Goal: Information Seeking & Learning: Learn about a topic

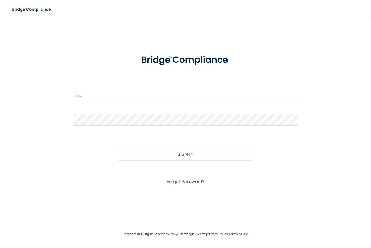
click at [101, 101] on input "email" at bounding box center [186, 95] width 224 height 12
type input "[EMAIL_ADDRESS][DOMAIN_NAME]"
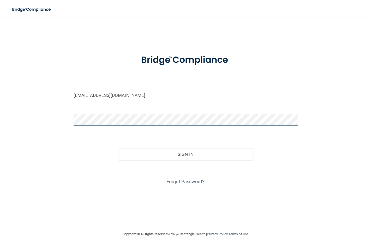
click at [118, 148] on button "Sign In" at bounding box center [185, 153] width 134 height 11
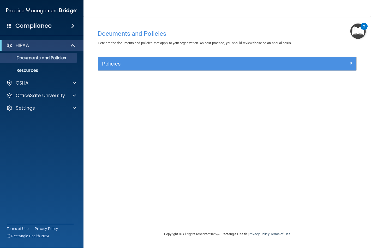
click at [141, 68] on div "Policies" at bounding box center [227, 64] width 258 height 14
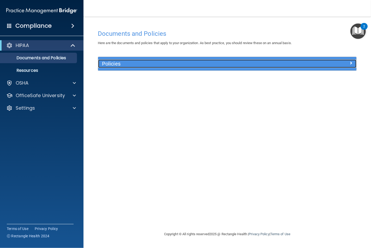
click at [350, 65] on span at bounding box center [350, 63] width 3 height 6
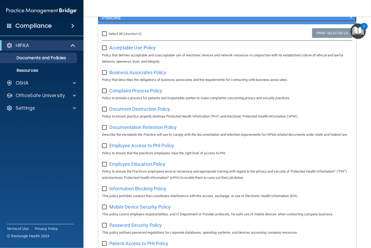
scroll to position [38, 0]
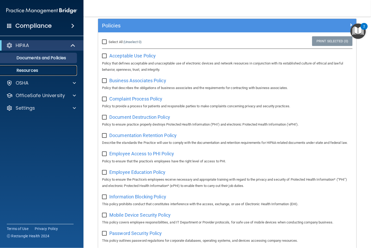
click at [25, 69] on p "Resources" at bounding box center [38, 70] width 71 height 5
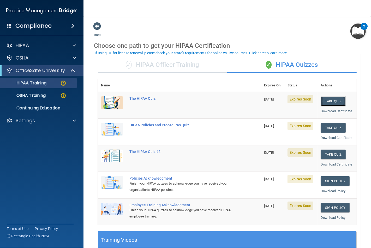
click at [326, 101] on button "Take Quiz" at bounding box center [333, 101] width 25 height 10
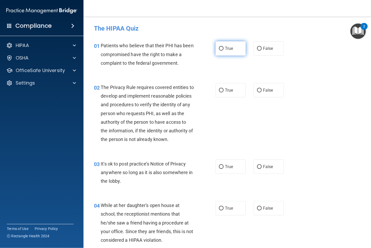
click at [229, 48] on span "True" at bounding box center [229, 48] width 8 height 5
click at [224, 48] on input "True" at bounding box center [221, 49] width 5 height 4
radio input "true"
click at [217, 93] on label "True" at bounding box center [231, 90] width 30 height 14
click at [219, 92] on input "True" at bounding box center [221, 90] width 5 height 4
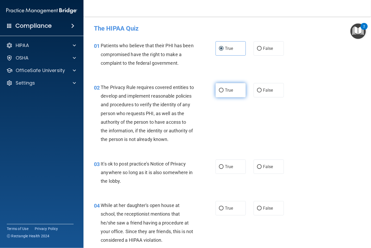
radio input "true"
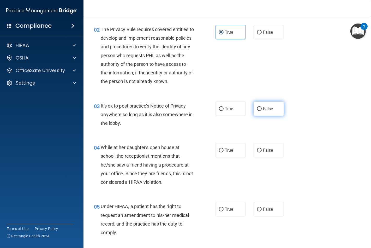
click at [268, 111] on span "False" at bounding box center [268, 108] width 10 height 5
click at [262, 111] on input "False" at bounding box center [259, 109] width 5 height 4
radio input "true"
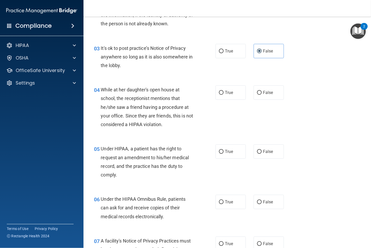
scroll to position [116, 0]
click at [260, 99] on label "False" at bounding box center [269, 92] width 30 height 14
click at [260, 94] on input "False" at bounding box center [259, 93] width 5 height 4
radio input "true"
click at [257, 155] on label "False" at bounding box center [269, 151] width 30 height 14
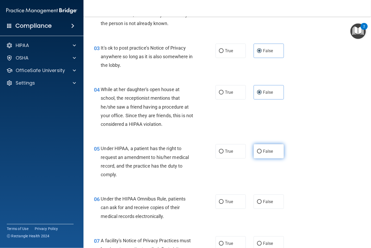
click at [257, 153] on input "False" at bounding box center [259, 152] width 5 height 4
radio input "true"
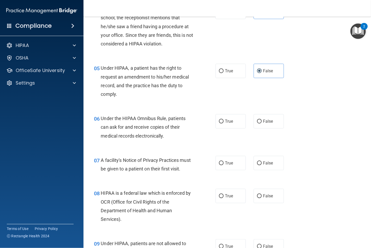
scroll to position [203, 0]
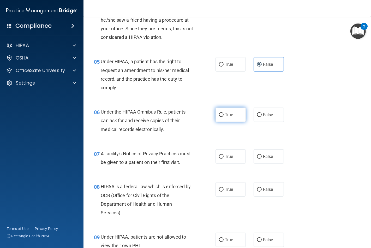
click at [220, 122] on label "True" at bounding box center [231, 114] width 30 height 14
click at [220, 117] on input "True" at bounding box center [221, 115] width 5 height 4
radio input "true"
click at [225, 159] on span "True" at bounding box center [229, 156] width 8 height 5
click at [224, 159] on input "True" at bounding box center [221, 157] width 5 height 4
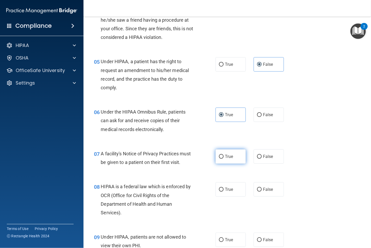
radio input "true"
click at [226, 192] on span "True" at bounding box center [229, 189] width 8 height 5
click at [224, 192] on input "True" at bounding box center [221, 190] width 5 height 4
radio input "true"
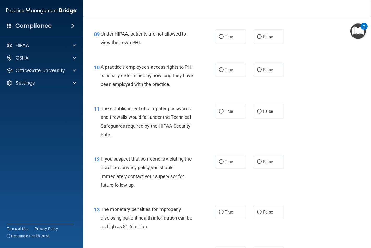
scroll to position [348, 0]
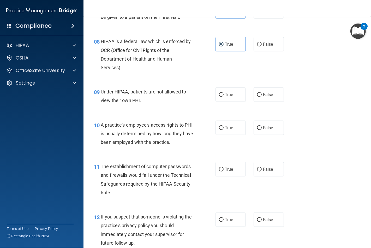
drag, startPoint x: 252, startPoint y: 104, endPoint x: 254, endPoint y: 117, distance: 12.9
click at [254, 102] on label "False" at bounding box center [269, 94] width 30 height 14
click at [257, 97] on input "False" at bounding box center [259, 95] width 5 height 4
radio input "true"
click at [257, 130] on input "False" at bounding box center [259, 128] width 5 height 4
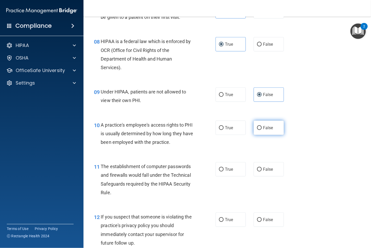
radio input "true"
click at [217, 176] on label "True" at bounding box center [231, 169] width 30 height 14
click at [219, 171] on input "True" at bounding box center [221, 170] width 5 height 4
radio input "true"
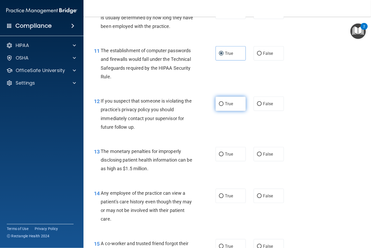
click at [219, 106] on input "True" at bounding box center [221, 104] width 5 height 4
radio input "true"
click at [221, 161] on label "True" at bounding box center [231, 154] width 30 height 14
click at [221, 156] on input "True" at bounding box center [221, 154] width 5 height 4
radio input "true"
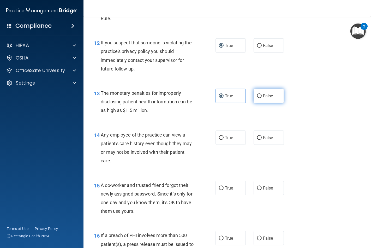
scroll to position [551, 0]
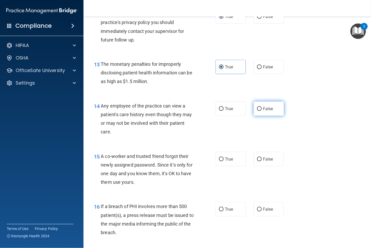
click at [257, 111] on input "False" at bounding box center [259, 109] width 5 height 4
radio input "true"
click at [264, 162] on span "False" at bounding box center [268, 159] width 10 height 5
click at [262, 161] on input "False" at bounding box center [259, 159] width 5 height 4
radio input "true"
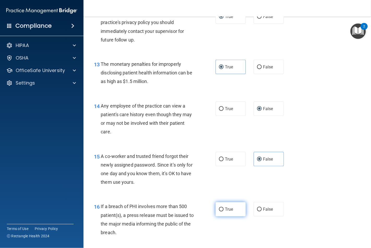
click at [221, 216] on label "True" at bounding box center [231, 209] width 30 height 14
click at [221, 211] on input "True" at bounding box center [221, 209] width 5 height 4
radio input "true"
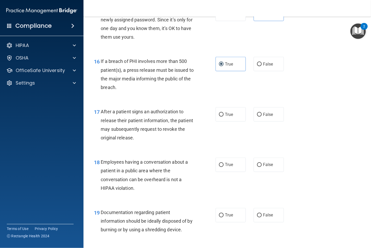
scroll to position [696, 0]
click at [216, 122] on label "True" at bounding box center [231, 114] width 30 height 14
click at [219, 117] on input "True" at bounding box center [221, 115] width 5 height 4
radio input "true"
click at [254, 172] on label "False" at bounding box center [269, 165] width 30 height 14
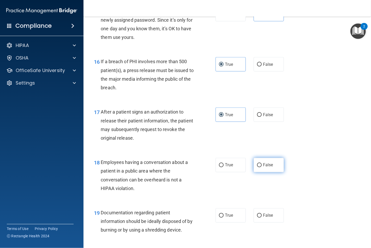
click at [257, 167] on input "False" at bounding box center [259, 165] width 5 height 4
radio input "true"
click at [219, 218] on input "True" at bounding box center [221, 216] width 5 height 4
radio input "true"
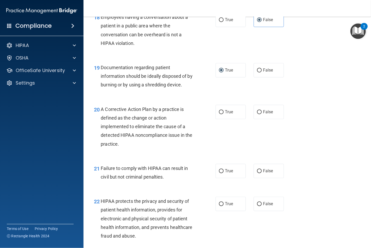
scroll to position [899, 0]
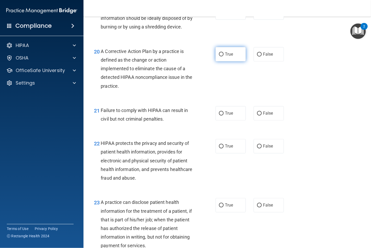
drag, startPoint x: 226, startPoint y: 62, endPoint x: 231, endPoint y: 69, distance: 8.6
click at [226, 57] on span "True" at bounding box center [229, 54] width 8 height 5
click at [224, 56] on input "True" at bounding box center [221, 54] width 5 height 4
radio input "true"
click at [260, 120] on label "False" at bounding box center [269, 113] width 30 height 14
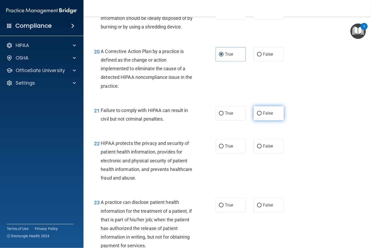
click at [260, 115] on input "False" at bounding box center [259, 113] width 5 height 4
radio input "true"
drag, startPoint x: 224, startPoint y: 157, endPoint x: 224, endPoint y: 161, distance: 3.4
click at [224, 153] on label "True" at bounding box center [231, 146] width 30 height 14
click at [224, 148] on input "True" at bounding box center [221, 146] width 5 height 4
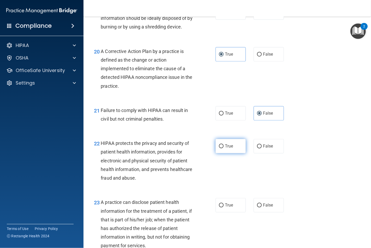
radio input "true"
click at [267, 207] on span "False" at bounding box center [268, 204] width 10 height 5
click at [262, 207] on input "False" at bounding box center [259, 205] width 5 height 4
radio input "true"
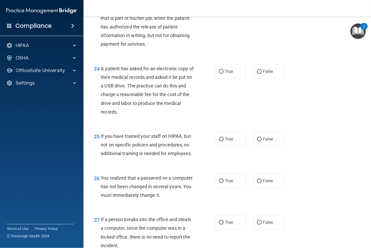
scroll to position [1102, 0]
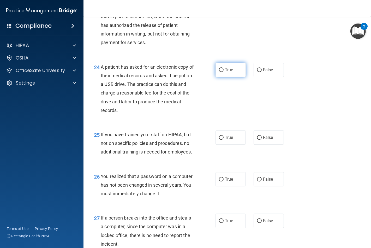
click at [222, 76] on label "True" at bounding box center [231, 70] width 30 height 14
click at [222, 72] on input "True" at bounding box center [221, 70] width 5 height 4
radio input "true"
click at [267, 140] on span "False" at bounding box center [268, 137] width 10 height 5
click at [257, 140] on input "False" at bounding box center [259, 138] width 5 height 4
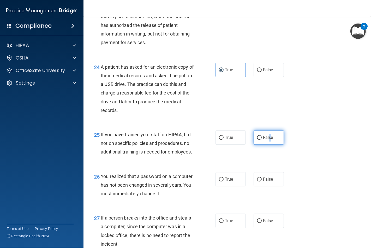
radio input "true"
drag, startPoint x: 219, startPoint y: 196, endPoint x: 218, endPoint y: 193, distance: 3.0
click at [219, 181] on input "True" at bounding box center [221, 179] width 5 height 4
radio input "true"
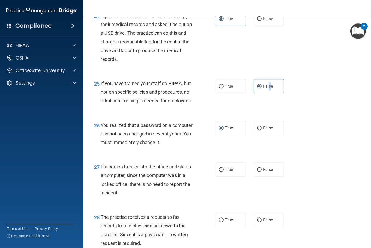
scroll to position [1217, 0]
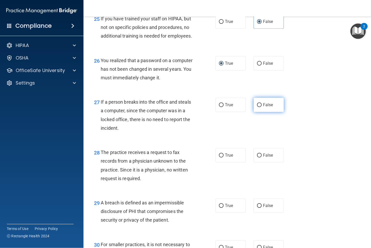
click at [263, 107] on span "False" at bounding box center [268, 104] width 10 height 5
click at [262, 107] on input "False" at bounding box center [259, 105] width 5 height 4
radio input "true"
click at [265, 158] on span "False" at bounding box center [268, 155] width 10 height 5
click at [262, 157] on input "False" at bounding box center [259, 155] width 5 height 4
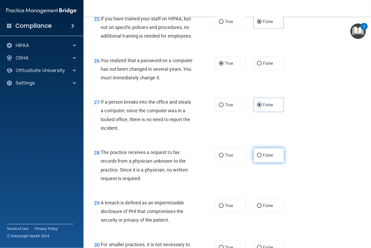
radio input "true"
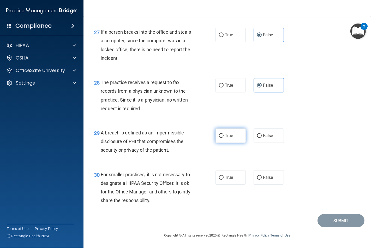
click at [217, 139] on label "True" at bounding box center [231, 135] width 30 height 14
click at [219, 138] on input "True" at bounding box center [221, 136] width 5 height 4
radio input "true"
click at [256, 175] on label "False" at bounding box center [269, 177] width 30 height 14
click at [263, 178] on span "False" at bounding box center [268, 177] width 10 height 5
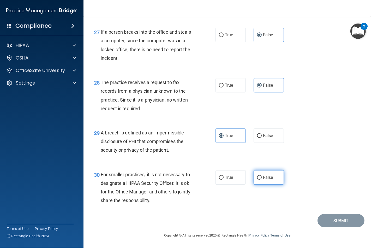
click at [260, 178] on input "False" at bounding box center [259, 178] width 5 height 4
radio input "true"
click at [338, 223] on button "Submit" at bounding box center [341, 220] width 47 height 13
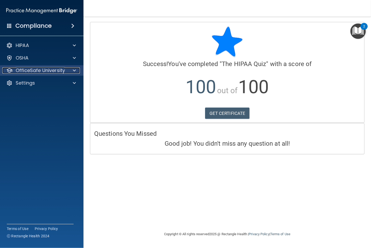
click at [39, 71] on p "OfficeSafe University" at bounding box center [40, 70] width 49 height 6
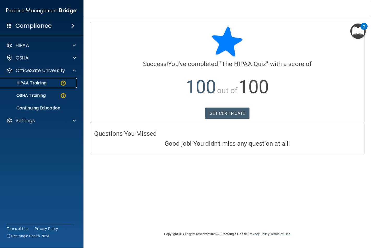
click at [40, 82] on p "HIPAA Training" at bounding box center [24, 82] width 43 height 5
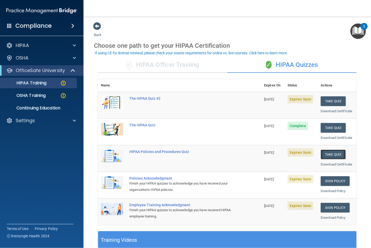
click at [335, 152] on button "Take Quiz" at bounding box center [333, 155] width 25 height 10
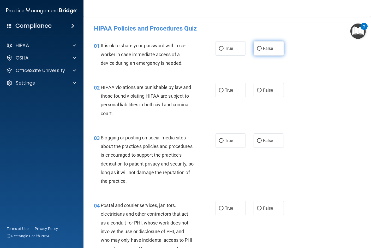
click at [269, 49] on span "False" at bounding box center [268, 48] width 10 height 5
click at [262, 49] on input "False" at bounding box center [259, 49] width 5 height 4
radio input "true"
click at [219, 93] on label "True" at bounding box center [231, 90] width 30 height 14
click at [219, 92] on input "True" at bounding box center [221, 90] width 5 height 4
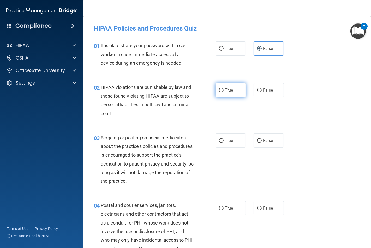
radio input "true"
click at [258, 140] on input "False" at bounding box center [259, 141] width 5 height 4
radio input "true"
click at [219, 210] on input "True" at bounding box center [221, 208] width 5 height 4
radio input "true"
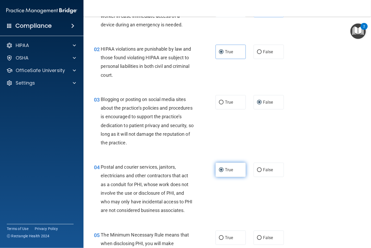
scroll to position [87, 0]
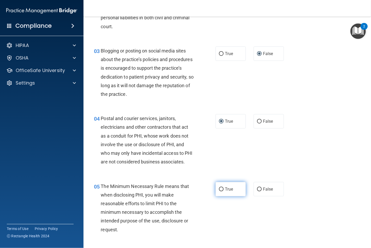
click at [220, 196] on label "True" at bounding box center [231, 189] width 30 height 14
click at [220, 191] on input "True" at bounding box center [221, 189] width 5 height 4
radio input "true"
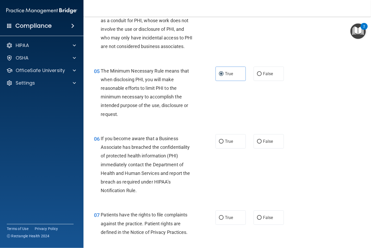
scroll to position [203, 0]
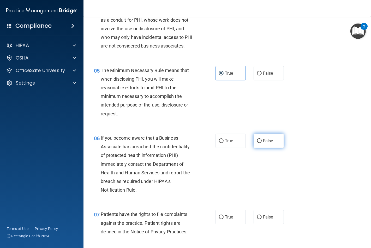
click at [257, 148] on label "False" at bounding box center [269, 141] width 30 height 14
click at [257, 143] on input "False" at bounding box center [259, 141] width 5 height 4
radio input "true"
click at [216, 224] on label "True" at bounding box center [231, 217] width 30 height 14
click at [219, 219] on input "True" at bounding box center [221, 217] width 5 height 4
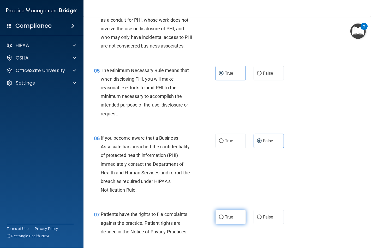
radio input "true"
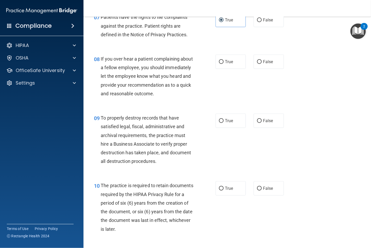
scroll to position [435, 0]
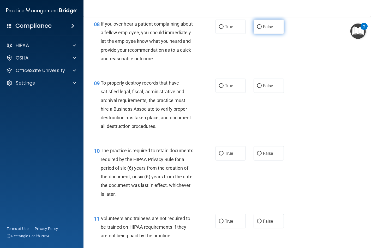
drag, startPoint x: 260, startPoint y: 34, endPoint x: 261, endPoint y: 42, distance: 7.6
click at [263, 29] on span "False" at bounding box center [268, 26] width 10 height 5
click at [261, 29] on input "False" at bounding box center [259, 27] width 5 height 4
radio input "true"
click at [256, 93] on label "False" at bounding box center [269, 86] width 30 height 14
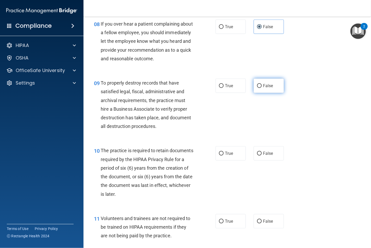
click at [257, 88] on input "False" at bounding box center [259, 86] width 5 height 4
radio input "true"
click at [221, 160] on label "True" at bounding box center [231, 153] width 30 height 14
click at [221, 156] on input "True" at bounding box center [221, 154] width 5 height 4
radio input "true"
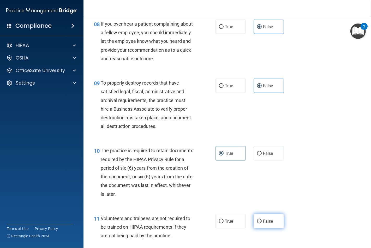
click at [259, 228] on label "False" at bounding box center [269, 221] width 30 height 14
click at [259, 223] on input "False" at bounding box center [259, 221] width 5 height 4
radio input "true"
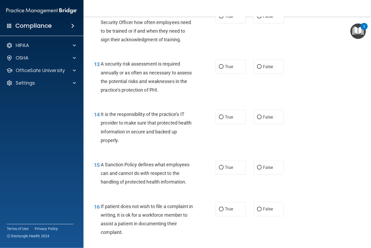
scroll to position [667, 0]
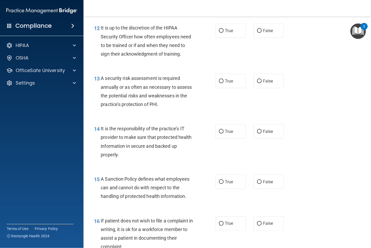
drag, startPoint x: 260, startPoint y: 47, endPoint x: 250, endPoint y: 64, distance: 19.6
click at [260, 38] on label "False" at bounding box center [269, 30] width 30 height 14
click at [260, 33] on input "False" at bounding box center [259, 31] width 5 height 4
radio input "true"
click at [219, 83] on input "True" at bounding box center [221, 81] width 5 height 4
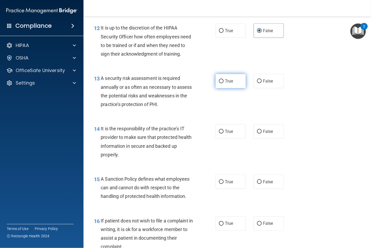
radio input "true"
click at [257, 134] on input "False" at bounding box center [259, 132] width 5 height 4
radio input "true"
click at [257, 184] on input "False" at bounding box center [259, 182] width 5 height 4
radio input "true"
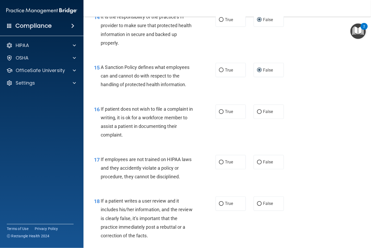
scroll to position [783, 0]
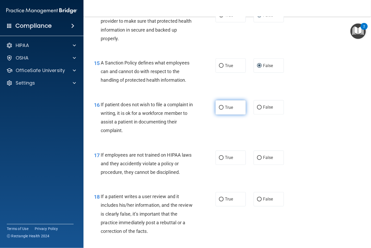
click at [226, 115] on label "True" at bounding box center [231, 107] width 30 height 14
click at [224, 110] on input "True" at bounding box center [221, 108] width 5 height 4
radio input "true"
click at [258, 160] on input "False" at bounding box center [259, 158] width 5 height 4
radio input "true"
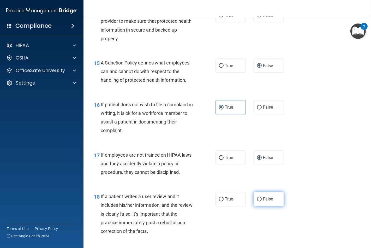
click at [263, 202] on span "False" at bounding box center [268, 199] width 10 height 5
click at [262, 201] on input "False" at bounding box center [259, 200] width 5 height 4
radio input "true"
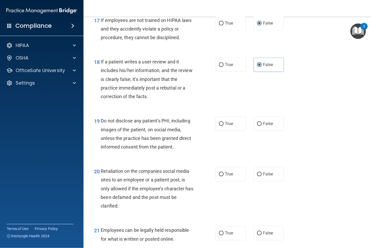
scroll to position [928, 0]
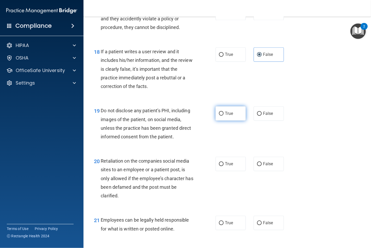
click at [219, 116] on input "True" at bounding box center [221, 114] width 5 height 4
radio input "true"
click at [254, 171] on label "False" at bounding box center [269, 164] width 30 height 14
click at [257, 166] on input "False" at bounding box center [259, 164] width 5 height 4
radio input "true"
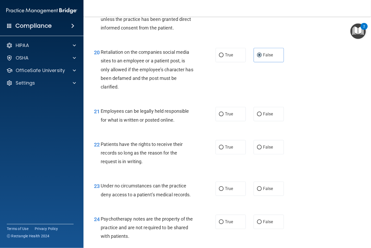
scroll to position [1073, 0]
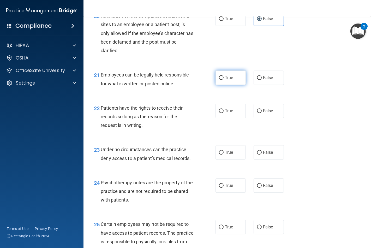
click at [225, 80] on span "True" at bounding box center [229, 77] width 8 height 5
click at [224, 80] on input "True" at bounding box center [221, 78] width 5 height 4
radio input "true"
click at [256, 118] on label "False" at bounding box center [269, 111] width 30 height 14
click at [257, 113] on input "False" at bounding box center [259, 111] width 5 height 4
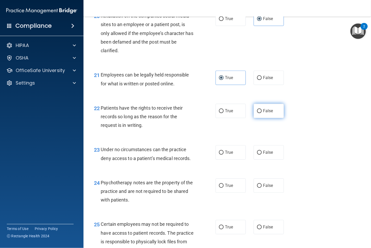
radio input "true"
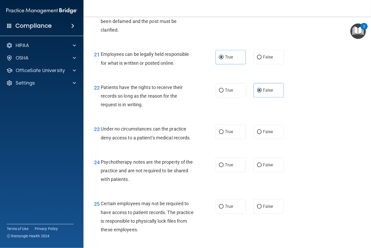
scroll to position [1159, 0]
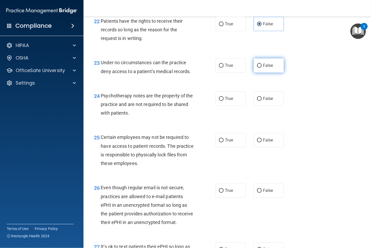
click at [257, 68] on input "False" at bounding box center [259, 66] width 5 height 4
radio input "true"
click at [220, 101] on input "True" at bounding box center [221, 99] width 5 height 4
radio input "true"
drag, startPoint x: 224, startPoint y: 153, endPoint x: 221, endPoint y: 210, distance: 56.9
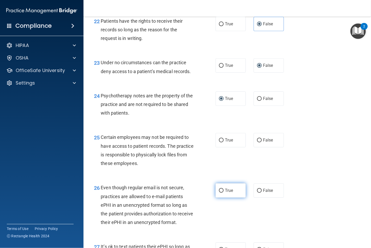
click at [223, 147] on label "True" at bounding box center [231, 140] width 30 height 14
click at [223, 142] on input "True" at bounding box center [221, 140] width 5 height 4
radio input "true"
click at [223, 198] on label "True" at bounding box center [231, 190] width 30 height 14
click at [223, 193] on input "True" at bounding box center [221, 191] width 5 height 4
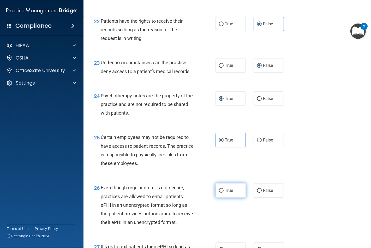
radio input "true"
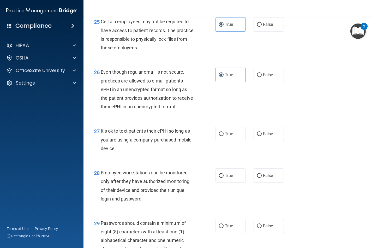
scroll to position [1275, 0]
click at [258, 136] on input "False" at bounding box center [259, 134] width 5 height 4
radio input "true"
drag, startPoint x: 254, startPoint y: 196, endPoint x: 253, endPoint y: 199, distance: 2.9
click at [254, 182] on label "False" at bounding box center [269, 175] width 30 height 14
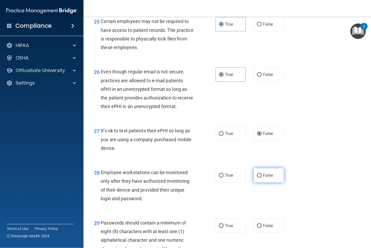
click at [257, 177] on input "False" at bounding box center [259, 176] width 5 height 4
radio input "true"
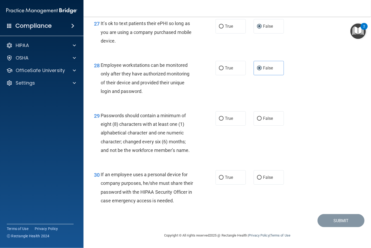
scroll to position [1418, 0]
click at [222, 113] on label "True" at bounding box center [231, 118] width 30 height 14
click at [222, 117] on input "True" at bounding box center [221, 119] width 5 height 4
radio input "true"
click at [257, 176] on input "False" at bounding box center [259, 178] width 5 height 4
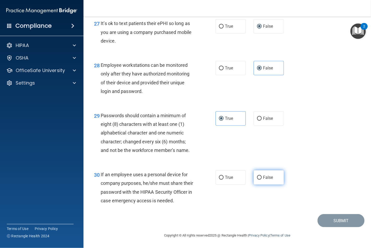
radio input "true"
click at [340, 219] on button "Submit" at bounding box center [341, 220] width 47 height 13
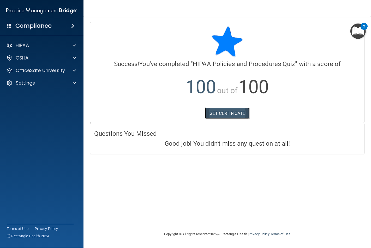
click at [213, 115] on link "GET CERTIFICATE" at bounding box center [227, 112] width 45 height 11
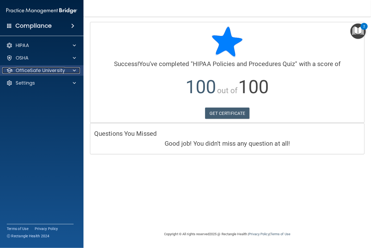
click at [79, 69] on div at bounding box center [73, 70] width 13 height 6
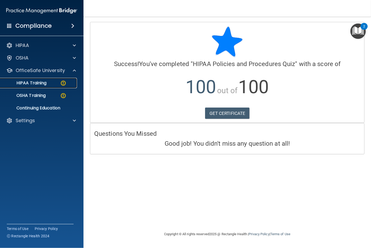
click at [46, 83] on div "HIPAA Training" at bounding box center [38, 82] width 71 height 5
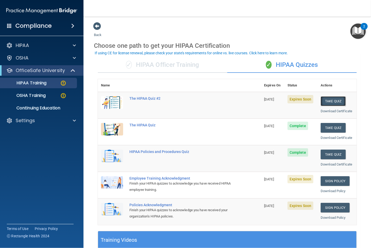
click at [330, 98] on button "Take Quiz" at bounding box center [333, 101] width 25 height 10
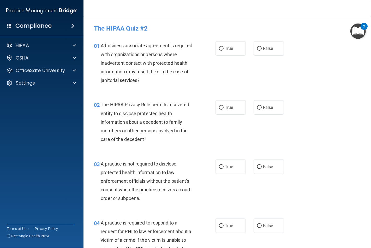
drag, startPoint x: 254, startPoint y: 49, endPoint x: 238, endPoint y: 89, distance: 43.2
click at [257, 50] on input "False" at bounding box center [259, 49] width 5 height 4
radio input "true"
click at [220, 108] on input "True" at bounding box center [221, 108] width 5 height 4
radio input "true"
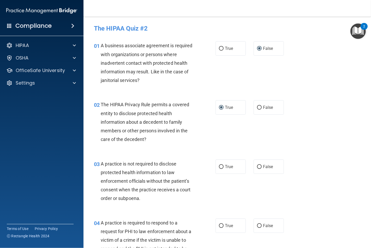
drag, startPoint x: 256, startPoint y: 165, endPoint x: 239, endPoint y: 198, distance: 37.6
click at [257, 165] on input "False" at bounding box center [259, 167] width 5 height 4
radio input "true"
click at [220, 228] on label "True" at bounding box center [231, 225] width 30 height 14
click at [220, 228] on input "True" at bounding box center [221, 226] width 5 height 4
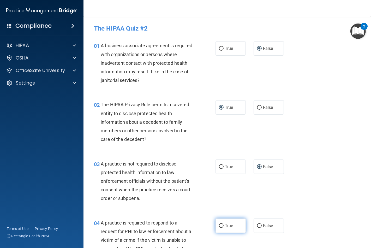
radio input "true"
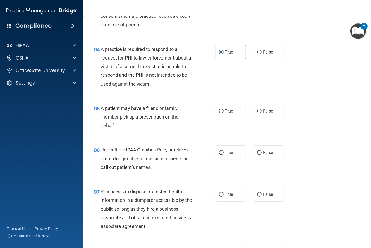
scroll to position [232, 0]
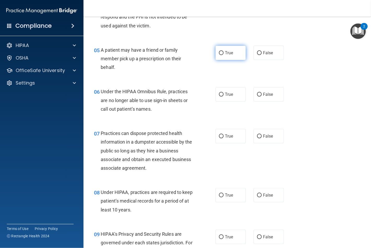
click at [221, 48] on label "True" at bounding box center [231, 53] width 30 height 14
click at [221, 51] on input "True" at bounding box center [221, 53] width 5 height 4
radio input "true"
click at [257, 96] on input "False" at bounding box center [259, 95] width 5 height 4
radio input "true"
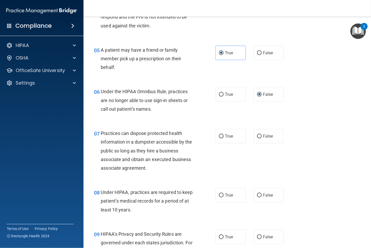
scroll to position [319, 0]
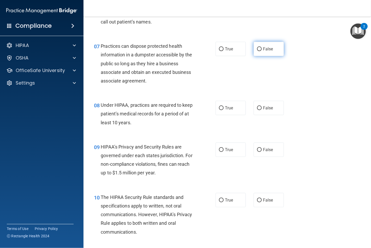
click at [264, 45] on label "False" at bounding box center [269, 49] width 30 height 14
click at [262, 47] on input "False" at bounding box center [259, 49] width 5 height 4
radio input "true"
click at [264, 108] on span "False" at bounding box center [268, 107] width 10 height 5
click at [262, 108] on input "False" at bounding box center [259, 108] width 5 height 4
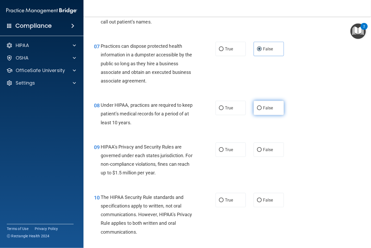
radio input "true"
click at [258, 151] on label "False" at bounding box center [269, 149] width 30 height 14
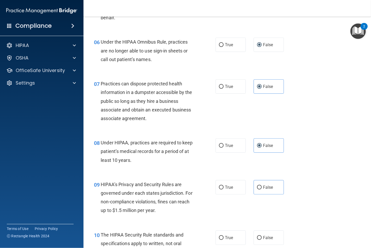
scroll to position [232, 0]
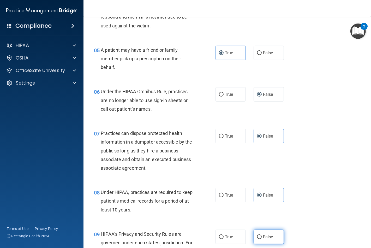
click at [254, 236] on label "False" at bounding box center [269, 237] width 30 height 14
click at [257, 236] on input "False" at bounding box center [259, 237] width 5 height 4
radio input "true"
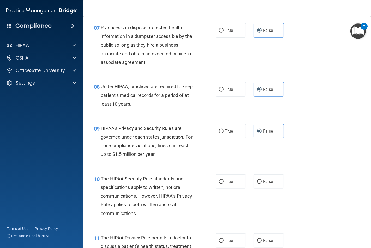
scroll to position [348, 0]
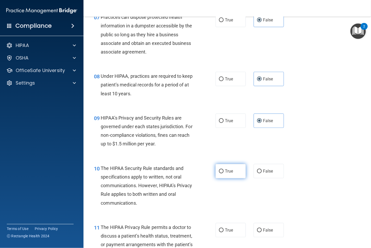
click at [228, 167] on label "True" at bounding box center [231, 171] width 30 height 14
click at [224, 169] on input "True" at bounding box center [221, 171] width 5 height 4
radio input "true"
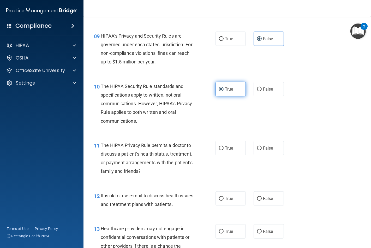
scroll to position [435, 0]
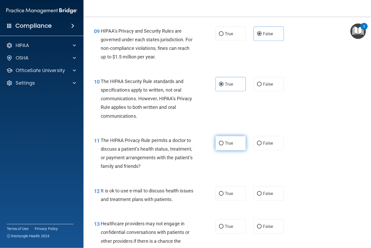
click at [228, 144] on span "True" at bounding box center [229, 143] width 8 height 5
click at [224, 144] on input "True" at bounding box center [221, 143] width 5 height 4
radio input "true"
click at [218, 190] on label "True" at bounding box center [231, 193] width 30 height 14
click at [219, 192] on input "True" at bounding box center [221, 194] width 5 height 4
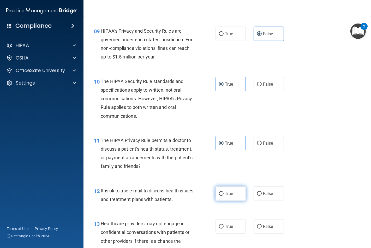
radio input "true"
drag, startPoint x: 265, startPoint y: 223, endPoint x: 258, endPoint y: 203, distance: 21.0
click at [264, 222] on label "False" at bounding box center [269, 226] width 30 height 14
click at [262, 225] on input "False" at bounding box center [259, 227] width 5 height 4
radio input "true"
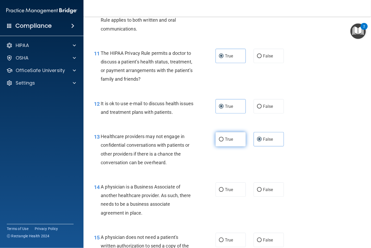
scroll to position [551, 0]
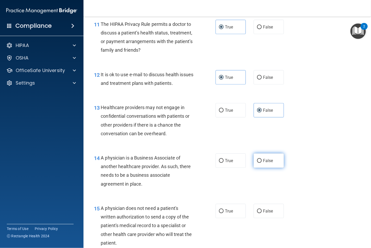
click at [267, 160] on span "False" at bounding box center [268, 160] width 10 height 5
click at [262, 160] on input "False" at bounding box center [259, 161] width 5 height 4
radio input "true"
drag, startPoint x: 218, startPoint y: 212, endPoint x: 211, endPoint y: 186, distance: 27.1
click at [219, 212] on input "True" at bounding box center [221, 211] width 5 height 4
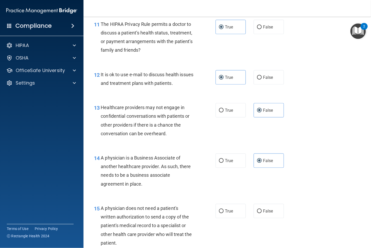
radio input "true"
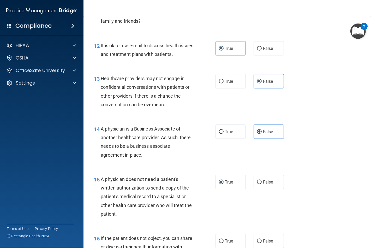
scroll to position [667, 0]
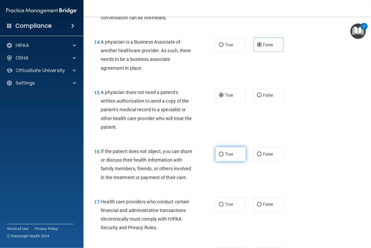
click at [219, 157] on label "True" at bounding box center [231, 154] width 30 height 14
click at [219, 156] on input "True" at bounding box center [221, 154] width 5 height 4
radio input "true"
click at [219, 207] on input "True" at bounding box center [221, 205] width 5 height 4
radio input "true"
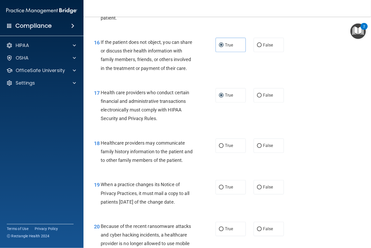
scroll to position [783, 0]
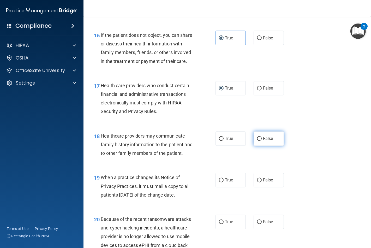
click at [261, 146] on label "False" at bounding box center [269, 138] width 30 height 14
click at [261, 141] on input "False" at bounding box center [259, 139] width 5 height 4
radio input "true"
click at [254, 187] on label "False" at bounding box center [269, 180] width 30 height 14
click at [257, 182] on input "False" at bounding box center [259, 180] width 5 height 4
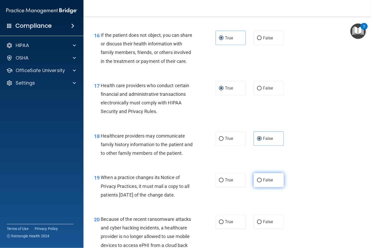
radio input "true"
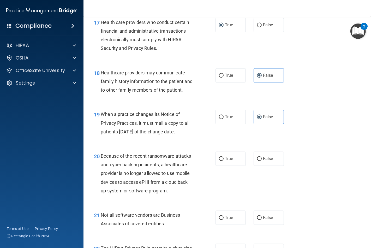
scroll to position [899, 0]
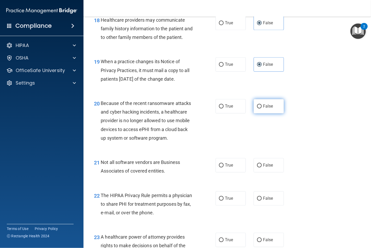
click at [257, 108] on input "False" at bounding box center [259, 106] width 5 height 4
radio input "true"
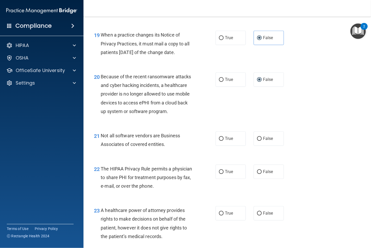
scroll to position [928, 0]
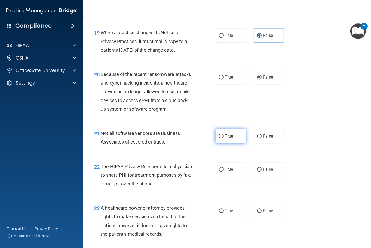
click at [216, 143] on label "True" at bounding box center [231, 136] width 30 height 14
click at [219, 138] on input "True" at bounding box center [221, 136] width 5 height 4
radio input "true"
click at [221, 176] on label "True" at bounding box center [231, 169] width 30 height 14
click at [221, 171] on input "True" at bounding box center [221, 170] width 5 height 4
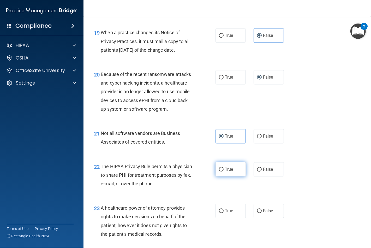
radio input "true"
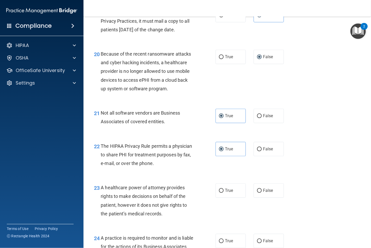
scroll to position [985, 0]
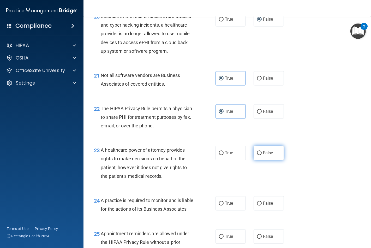
click at [260, 159] on label "False" at bounding box center [269, 153] width 30 height 14
click at [260, 155] on input "False" at bounding box center [259, 153] width 5 height 4
radio input "true"
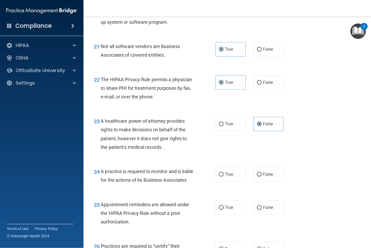
scroll to position [1044, 0]
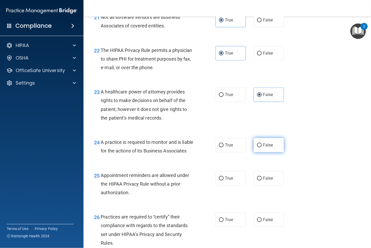
click at [257, 147] on input "False" at bounding box center [259, 145] width 5 height 4
radio input "true"
click at [225, 181] on span "True" at bounding box center [229, 178] width 8 height 5
click at [224, 180] on input "True" at bounding box center [221, 178] width 5 height 4
radio input "true"
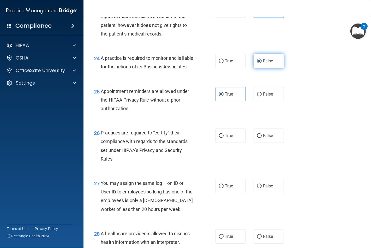
scroll to position [1131, 0]
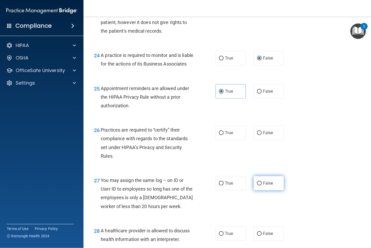
drag, startPoint x: 261, startPoint y: 200, endPoint x: 258, endPoint y: 196, distance: 5.5
click at [263, 186] on span "False" at bounding box center [268, 183] width 10 height 5
click at [260, 185] on input "False" at bounding box center [259, 183] width 5 height 4
radio input "true"
click at [254, 140] on label "False" at bounding box center [269, 132] width 30 height 14
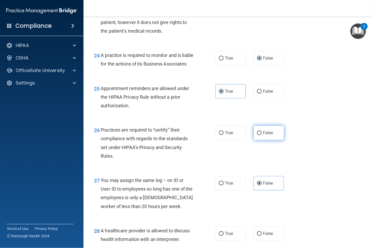
click at [257, 135] on input "False" at bounding box center [259, 133] width 5 height 4
radio input "true"
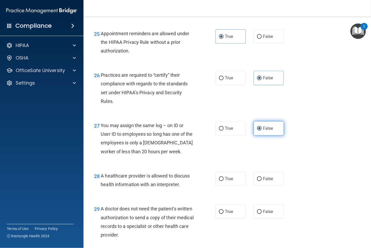
scroll to position [1217, 0]
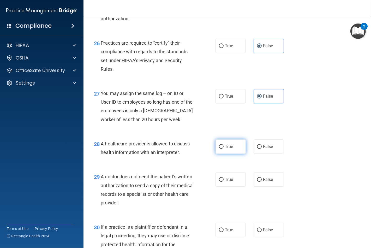
click at [236, 154] on label "True" at bounding box center [231, 146] width 30 height 14
click at [224, 149] on input "True" at bounding box center [221, 147] width 5 height 4
radio input "true"
click at [226, 182] on span "True" at bounding box center [229, 179] width 8 height 5
click at [224, 182] on input "True" at bounding box center [221, 180] width 5 height 4
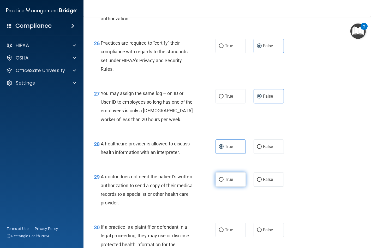
radio input "true"
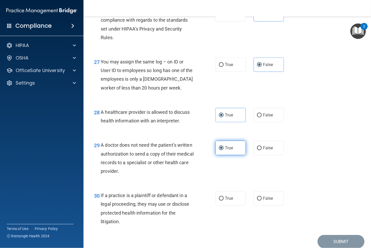
scroll to position [1288, 0]
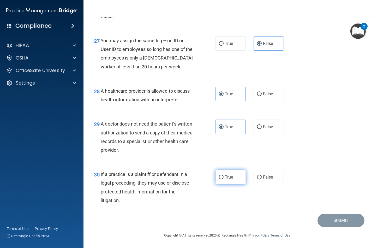
drag, startPoint x: 222, startPoint y: 183, endPoint x: 221, endPoint y: 180, distance: 3.2
click at [221, 183] on label "True" at bounding box center [231, 177] width 30 height 14
click at [221, 179] on input "True" at bounding box center [221, 177] width 5 height 4
radio input "true"
drag, startPoint x: 319, startPoint y: 222, endPoint x: 306, endPoint y: 218, distance: 13.7
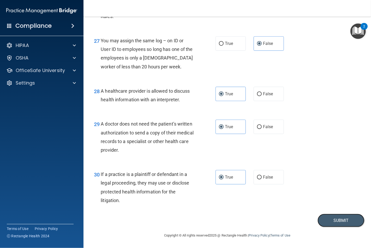
click at [318, 222] on button "Submit" at bounding box center [341, 220] width 47 height 13
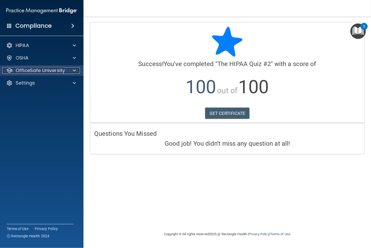
click at [30, 71] on p "OfficeSafe University" at bounding box center [40, 70] width 49 height 6
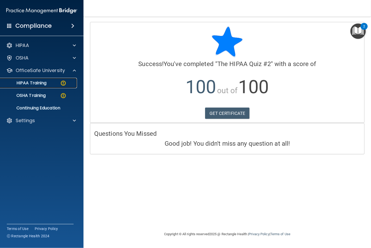
click at [34, 82] on p "HIPAA Training" at bounding box center [24, 82] width 43 height 5
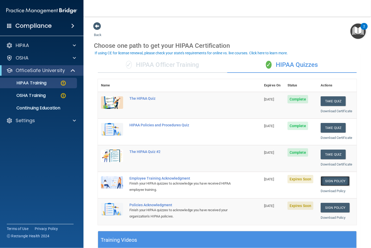
click at [332, 181] on link "Sign Policy" at bounding box center [335, 181] width 29 height 10
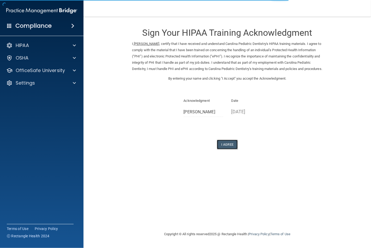
click at [229, 149] on button "I Agree" at bounding box center [227, 145] width 21 height 10
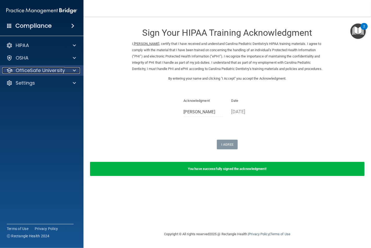
click at [36, 67] on p "OfficeSafe University" at bounding box center [40, 70] width 49 height 6
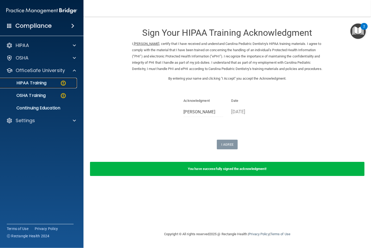
click at [44, 84] on p "HIPAA Training" at bounding box center [24, 82] width 43 height 5
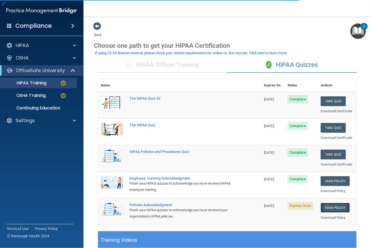
click at [324, 207] on link "Sign Policy" at bounding box center [335, 208] width 29 height 10
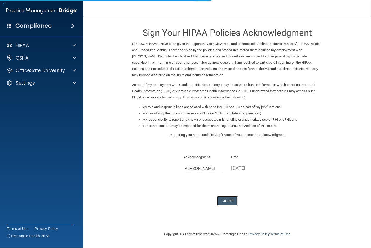
click at [223, 199] on button "I Agree" at bounding box center [227, 201] width 21 height 10
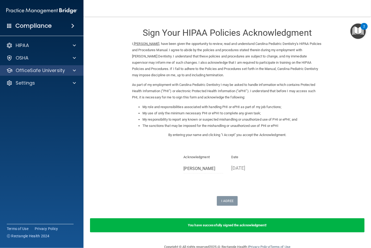
click at [37, 66] on div "OfficeSafe University" at bounding box center [42, 70] width 84 height 10
click at [29, 71] on p "OfficeSafe University" at bounding box center [40, 70] width 49 height 6
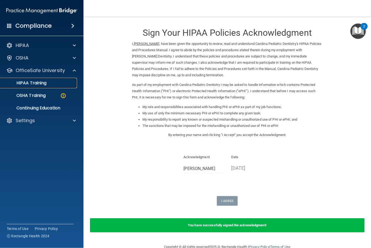
click at [34, 85] on p "HIPAA Training" at bounding box center [24, 82] width 43 height 5
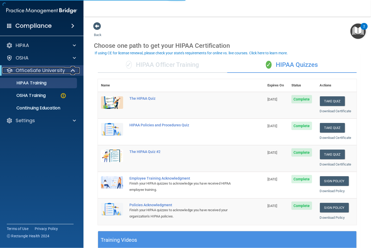
click at [37, 71] on p "OfficeSafe University" at bounding box center [40, 70] width 49 height 6
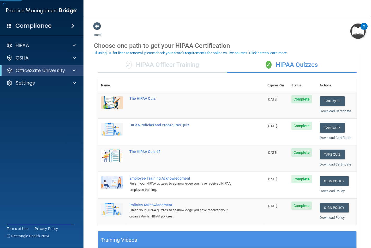
click at [39, 75] on div "OfficeSafe University" at bounding box center [41, 70] width 83 height 10
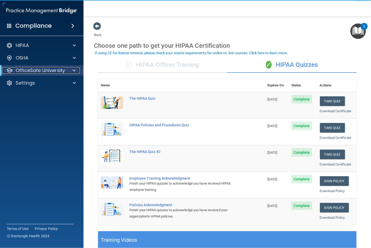
click at [38, 71] on p "OfficeSafe University" at bounding box center [40, 70] width 49 height 6
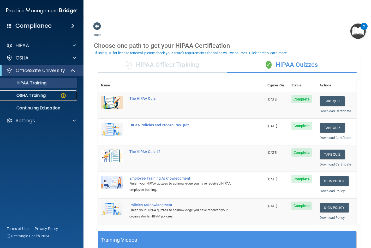
click at [29, 95] on p "OSHA Training" at bounding box center [24, 95] width 42 height 5
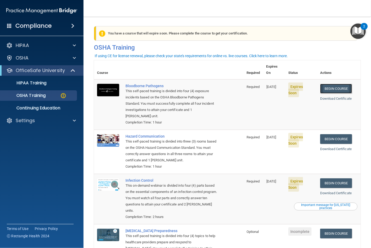
click at [336, 84] on link "Begin Course" at bounding box center [336, 89] width 32 height 10
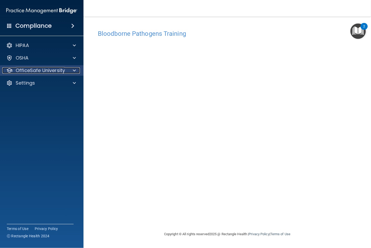
click at [35, 73] on p "OfficeSafe University" at bounding box center [40, 70] width 49 height 6
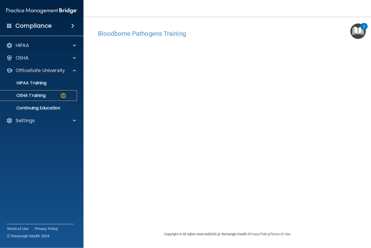
click at [38, 94] on p "OSHA Training" at bounding box center [24, 95] width 42 height 5
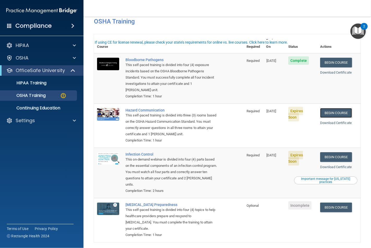
scroll to position [13, 0]
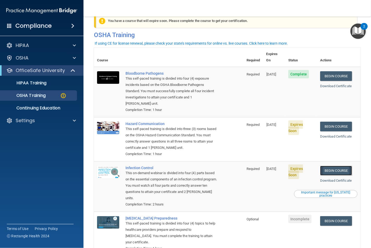
click at [331, 166] on link "Begin Course" at bounding box center [336, 171] width 32 height 10
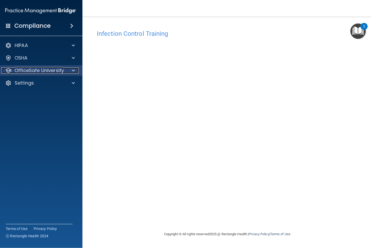
click at [46, 67] on p "OfficeSafe University" at bounding box center [39, 70] width 49 height 6
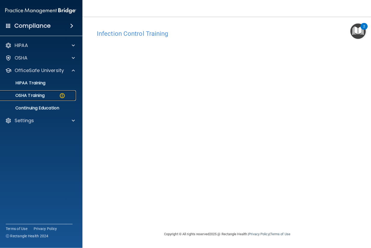
click at [35, 97] on p "OSHA Training" at bounding box center [23, 95] width 42 height 5
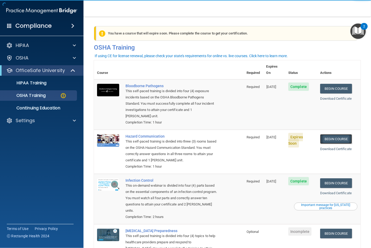
click at [327, 134] on link "Begin Course" at bounding box center [336, 139] width 32 height 10
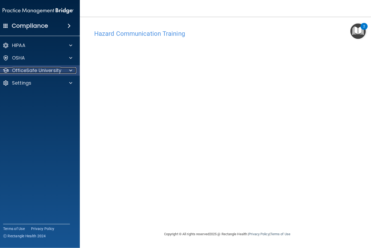
click at [70, 70] on span at bounding box center [70, 70] width 3 height 6
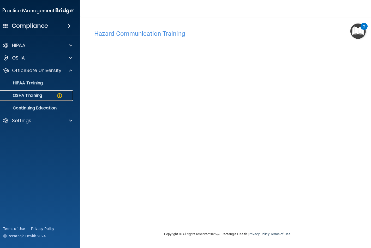
click at [20, 93] on p "OSHA Training" at bounding box center [21, 95] width 42 height 5
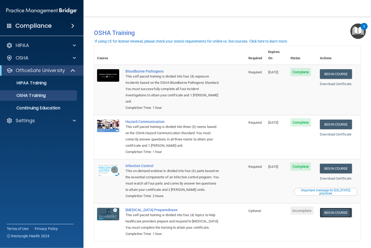
click at [332, 217] on link "Begin Course" at bounding box center [336, 213] width 32 height 10
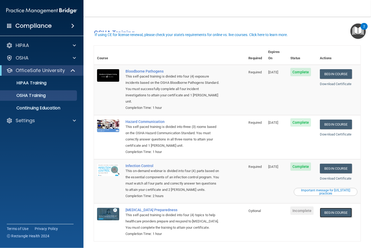
scroll to position [27, 0]
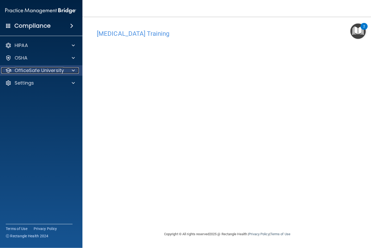
click at [36, 67] on p "OfficeSafe University" at bounding box center [39, 70] width 49 height 6
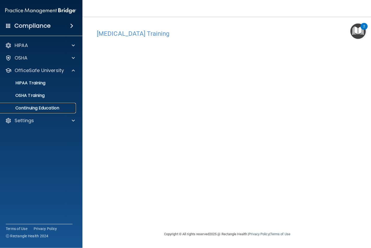
click at [40, 107] on p "Continuing Education" at bounding box center [37, 107] width 71 height 5
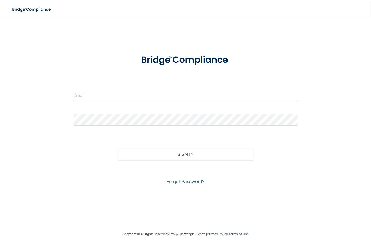
click at [129, 96] on input "email" at bounding box center [186, 95] width 224 height 12
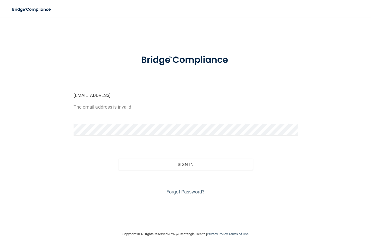
type input "[EMAIL_ADDRESS][DOMAIN_NAME]"
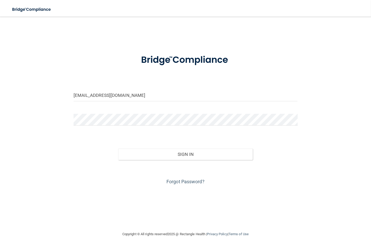
click at [137, 161] on div "Forgot Password?" at bounding box center [186, 173] width 232 height 26
click at [151, 152] on button "Sign In" at bounding box center [185, 153] width 134 height 11
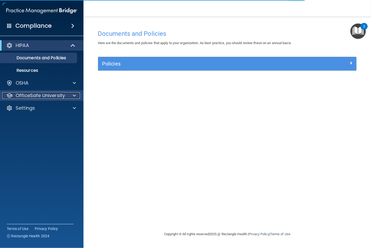
click at [30, 92] on p "OfficeSafe University" at bounding box center [40, 95] width 49 height 6
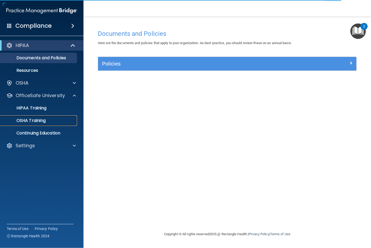
click at [28, 118] on p "OSHA Training" at bounding box center [24, 120] width 42 height 5
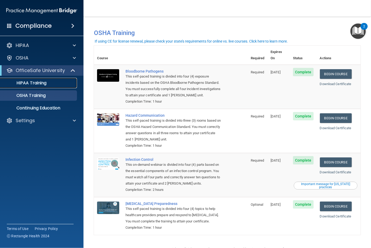
click at [39, 83] on p "HIPAA Training" at bounding box center [24, 82] width 43 height 5
